Goal: Transaction & Acquisition: Book appointment/travel/reservation

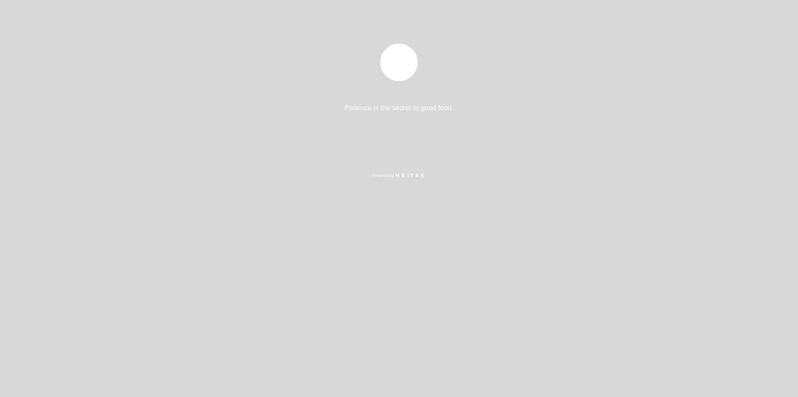
select select "es"
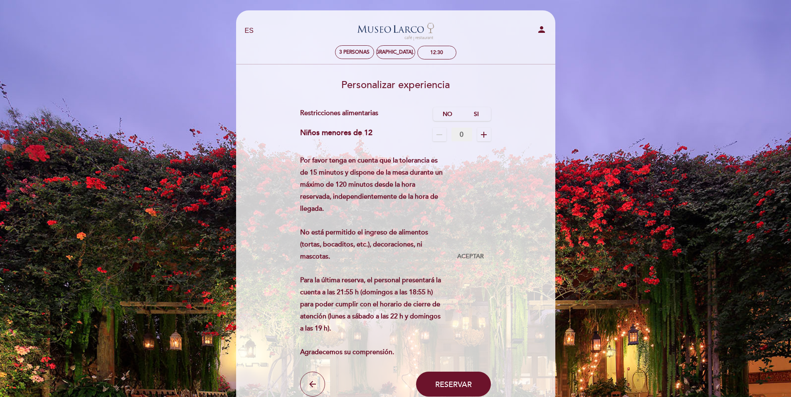
click at [484, 133] on icon "add" at bounding box center [484, 135] width 10 height 10
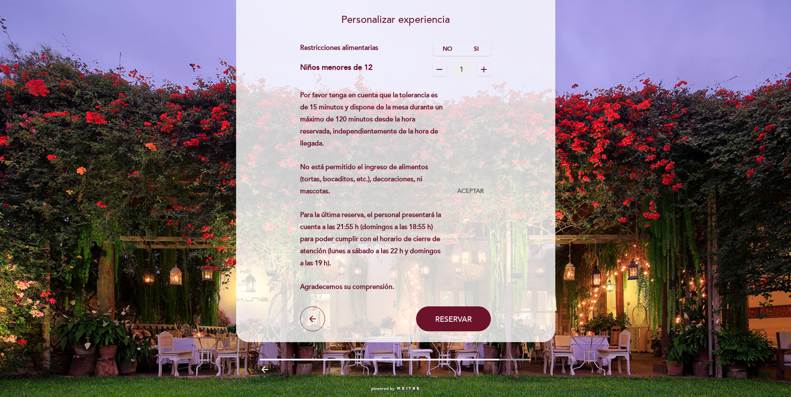
scroll to position [78, 0]
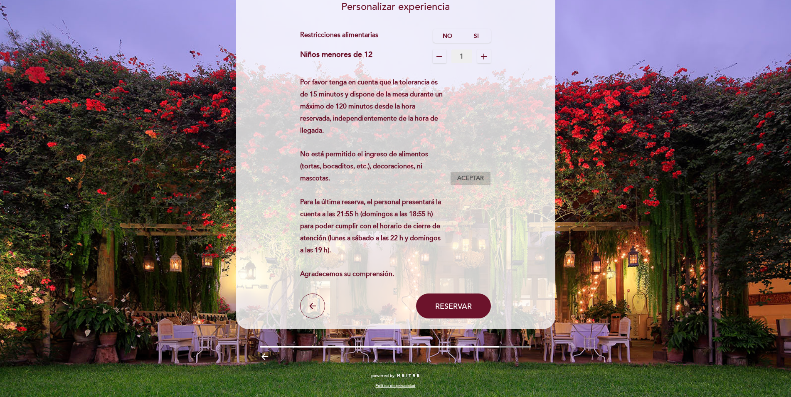
click at [474, 175] on span "Aceptar" at bounding box center [470, 178] width 27 height 9
click at [454, 305] on span "Reservar" at bounding box center [453, 305] width 37 height 9
click at [448, 307] on span "Reservar" at bounding box center [453, 305] width 37 height 9
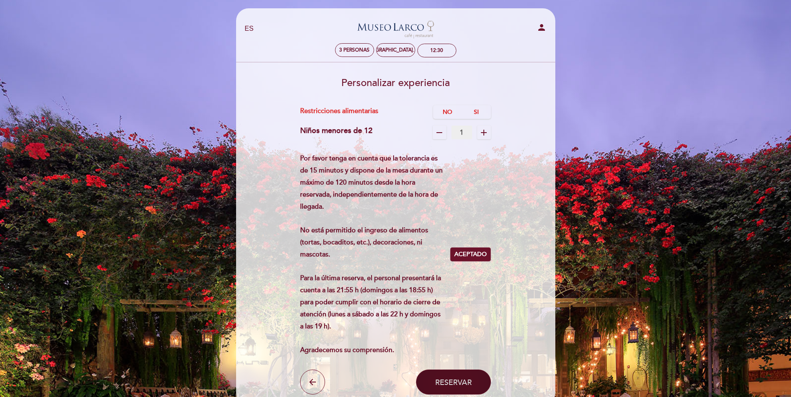
scroll to position [0, 0]
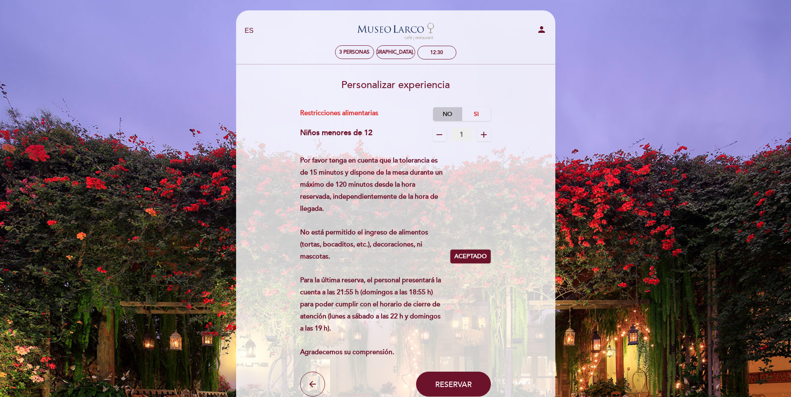
click at [447, 114] on label "No" at bounding box center [447, 114] width 29 height 14
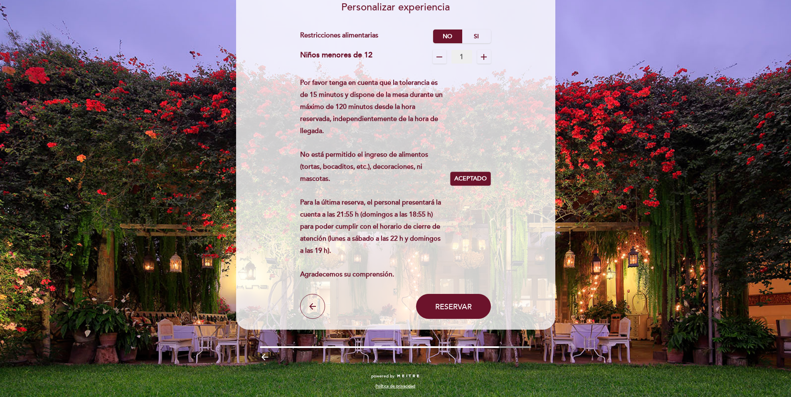
scroll to position [78, 0]
click at [458, 303] on span "Reservar" at bounding box center [453, 305] width 37 height 9
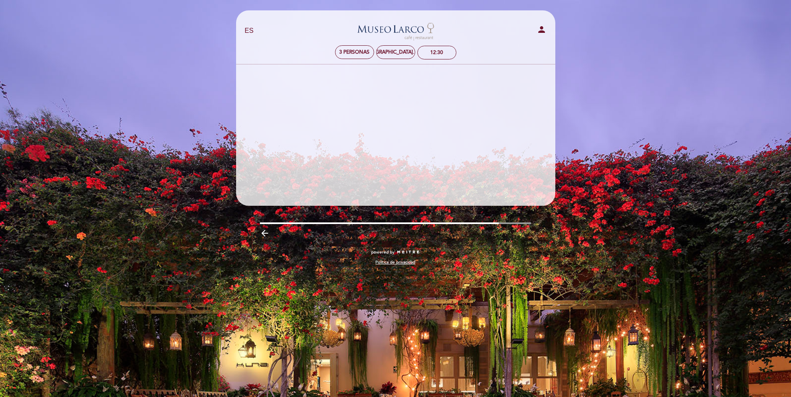
scroll to position [0, 0]
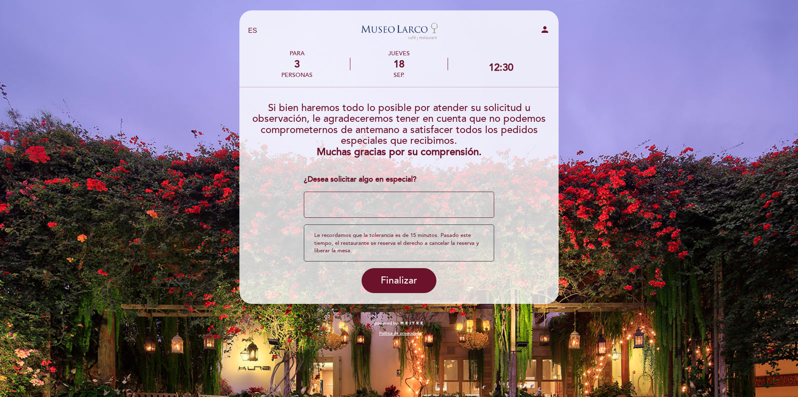
click at [330, 198] on textarea at bounding box center [399, 205] width 191 height 27
click at [322, 210] on textarea at bounding box center [399, 205] width 191 height 27
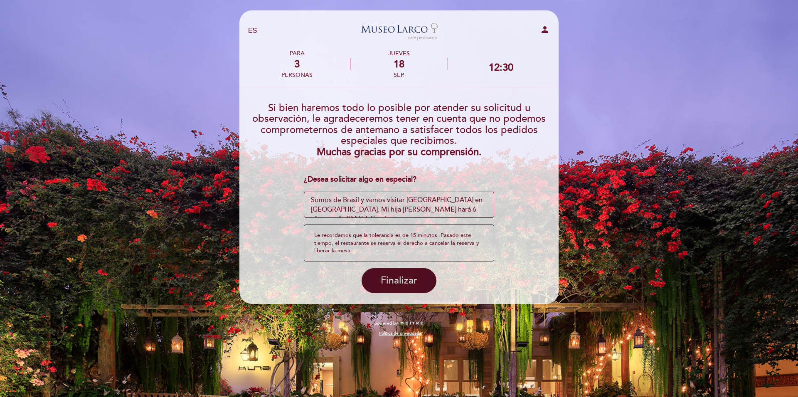
type textarea "Somos de Brasil y vamos visitar [GEOGRAPHIC_DATA] en [GEOGRAPHIC_DATA]. Mi hija…"
click at [404, 276] on span "Finalizar" at bounding box center [399, 281] width 37 height 12
